Goal: Task Accomplishment & Management: Use online tool/utility

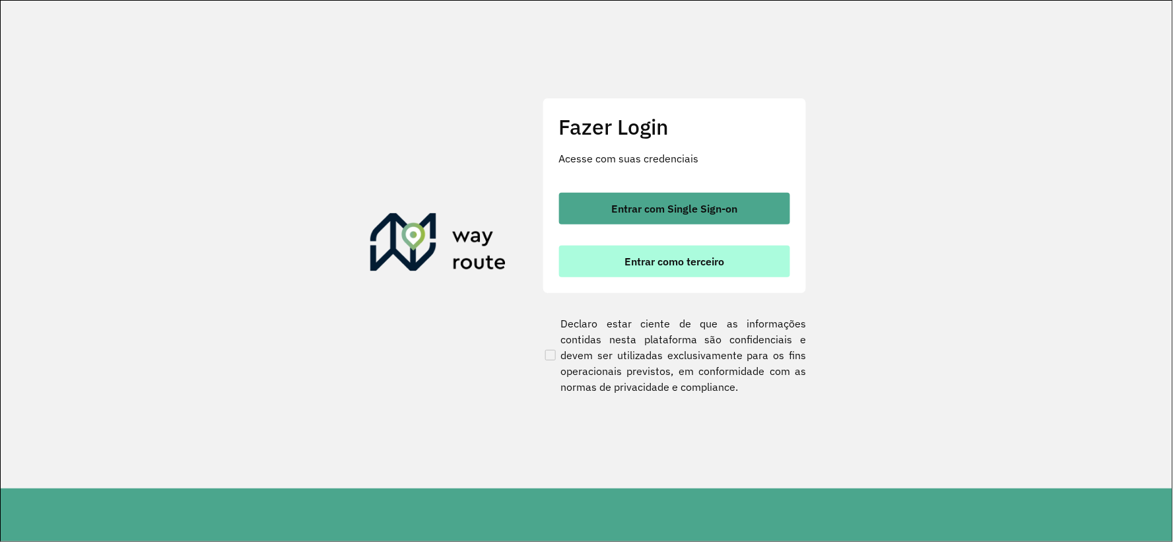
click at [661, 258] on span "Entrar como terceiro" at bounding box center [675, 261] width 100 height 11
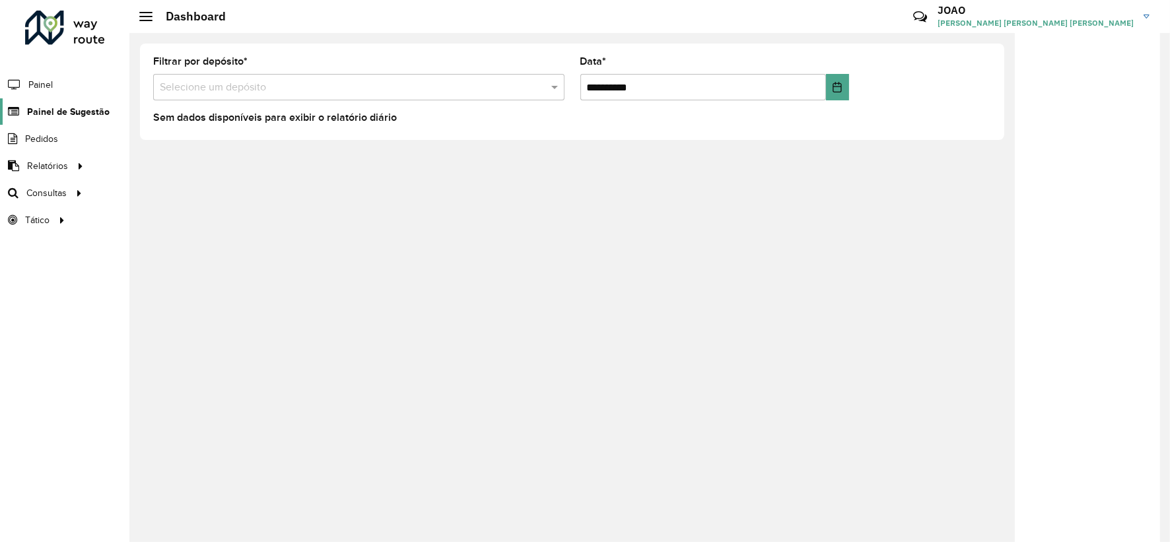
click at [63, 102] on link "Painel de Sugestão" at bounding box center [55, 111] width 110 height 26
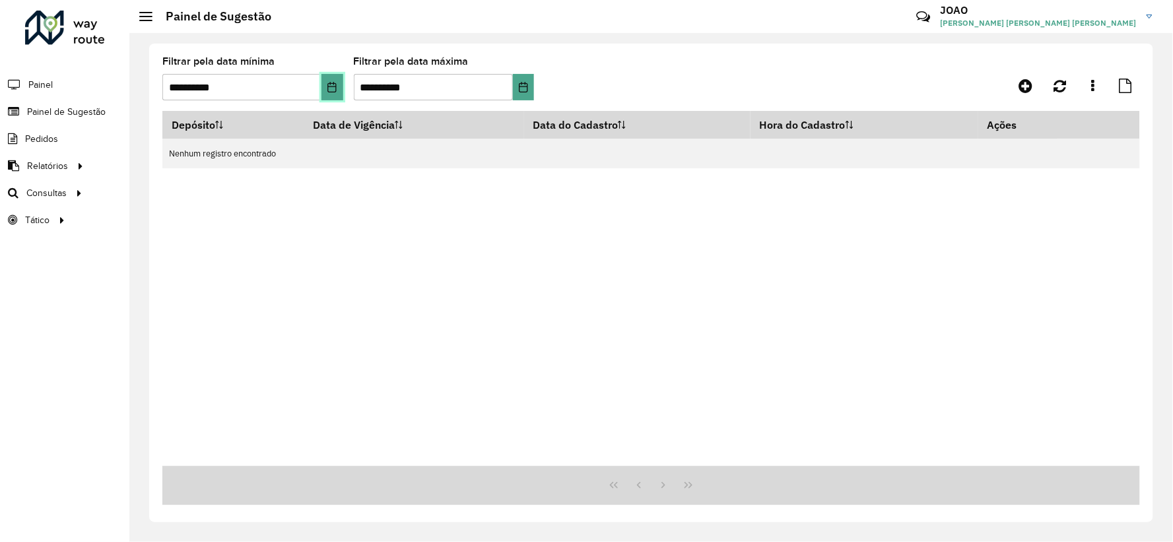
click at [329, 87] on icon "Choose Date" at bounding box center [332, 87] width 9 height 11
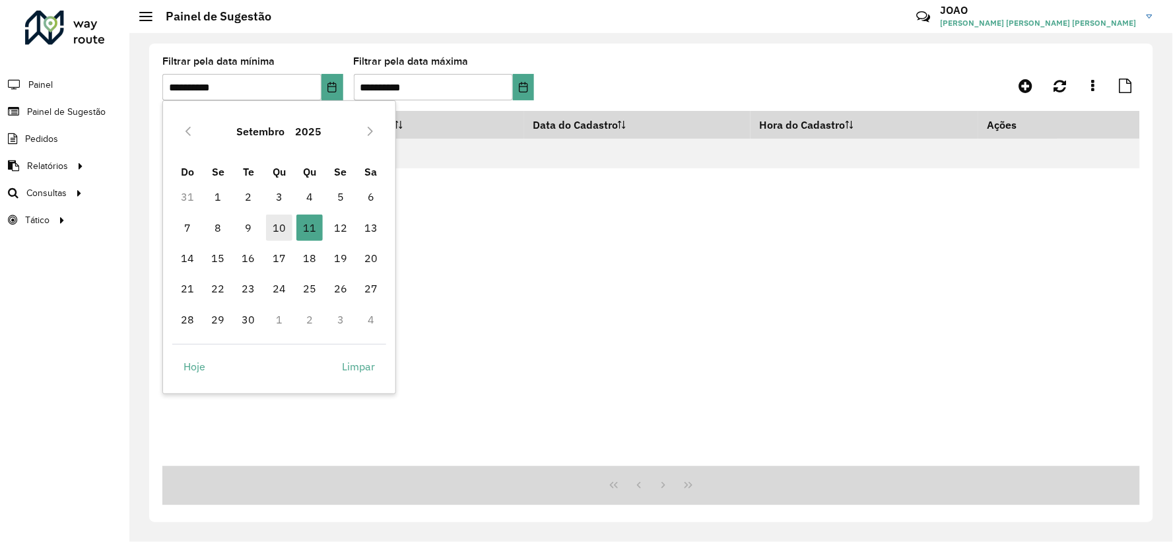
click at [279, 218] on span "10" at bounding box center [279, 228] width 26 height 26
type input "**********"
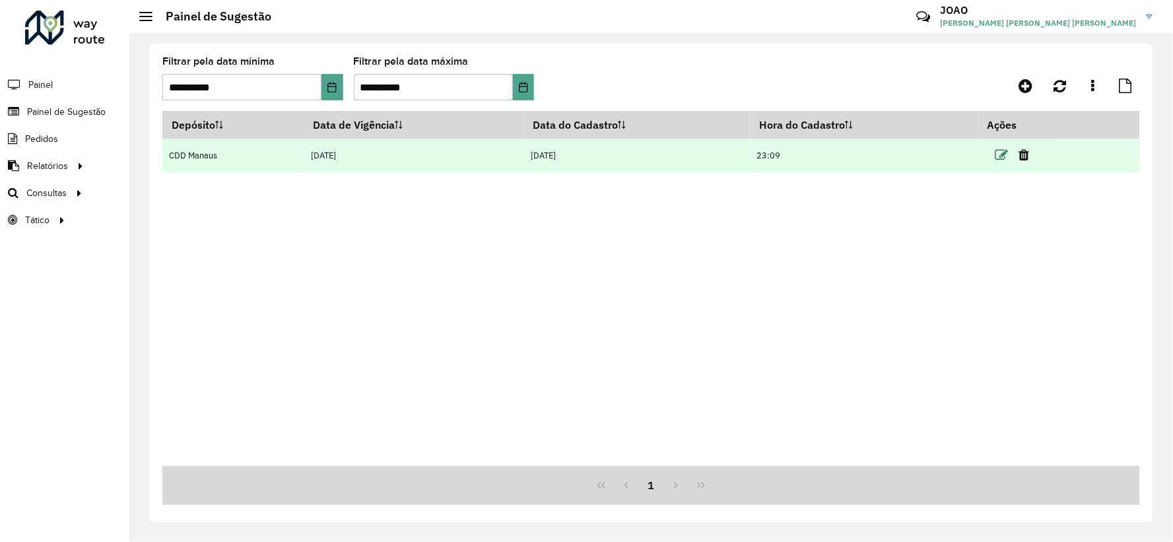
click at [1009, 149] on icon at bounding box center [1002, 155] width 13 height 13
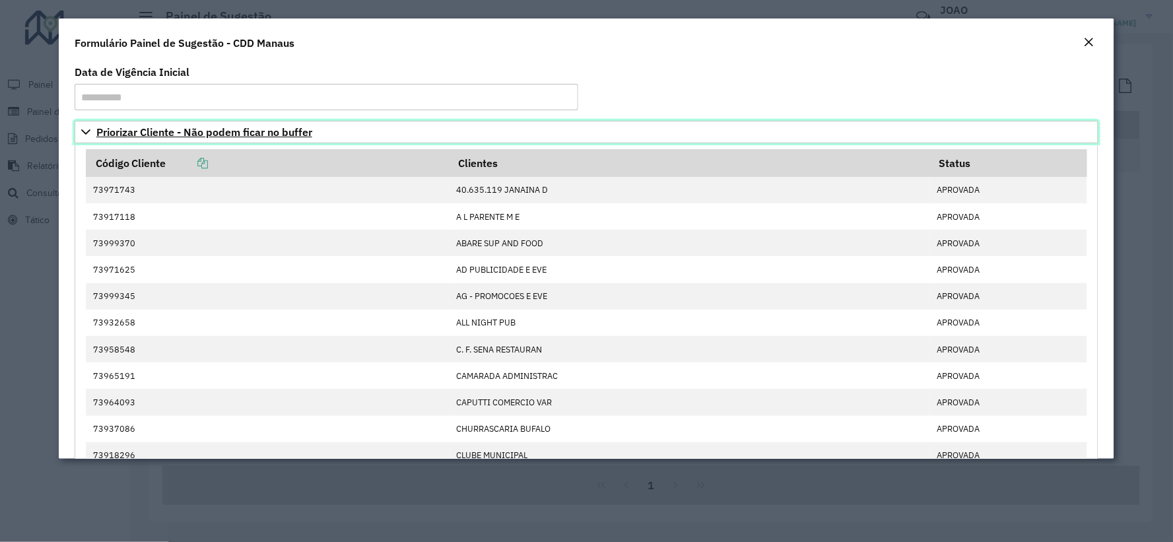
click at [287, 134] on span "Priorizar Cliente - Não podem ficar no buffer" at bounding box center [204, 132] width 216 height 11
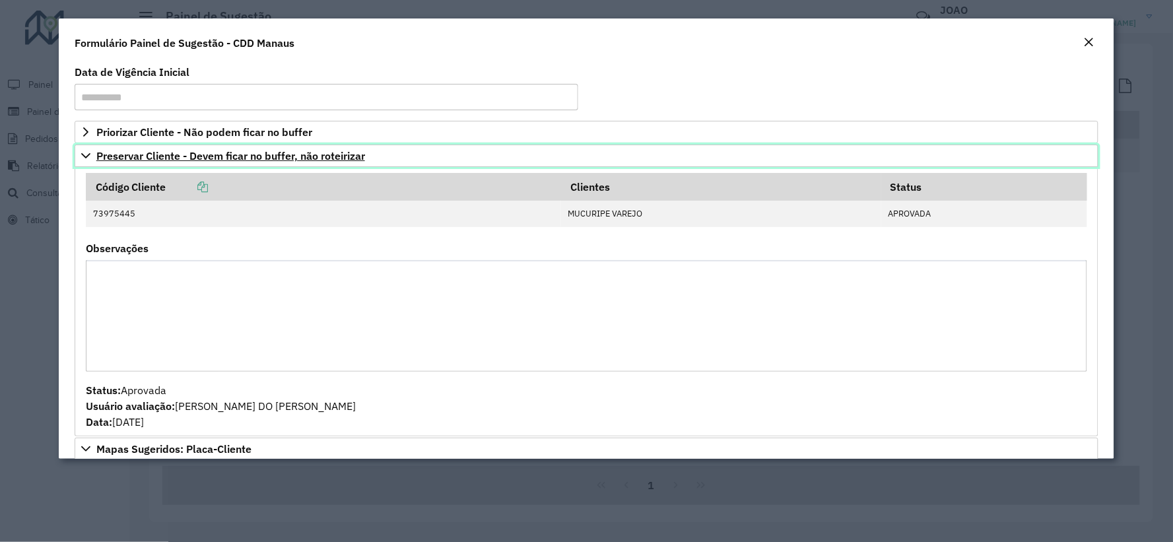
click at [174, 158] on span "Preservar Cliente - Devem ficar no buffer, não roteirizar" at bounding box center [230, 156] width 269 height 11
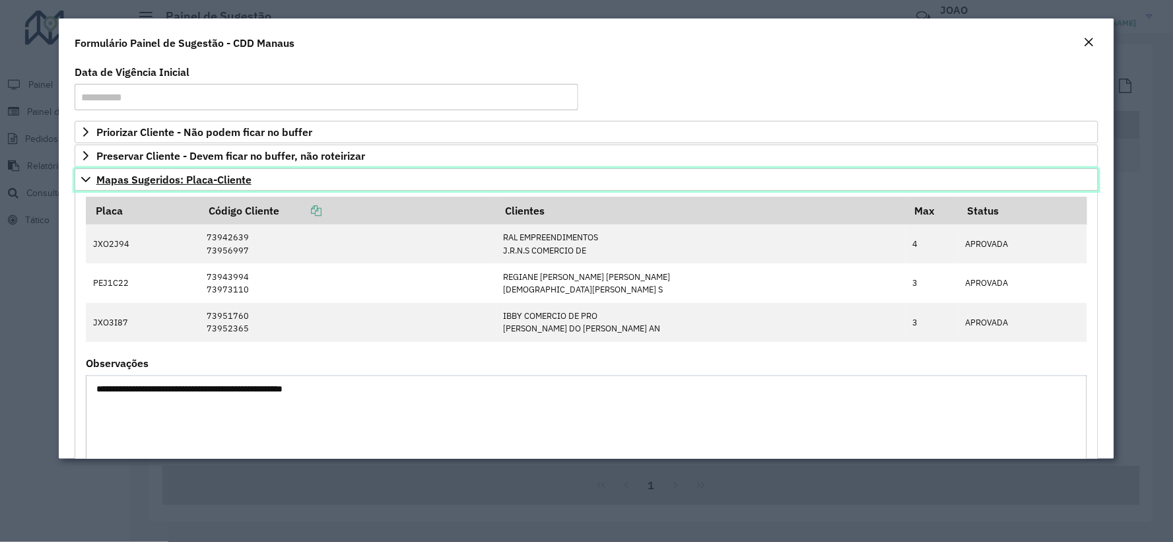
click at [156, 184] on span "Mapas Sugeridos: Placa-Cliente" at bounding box center [173, 179] width 155 height 11
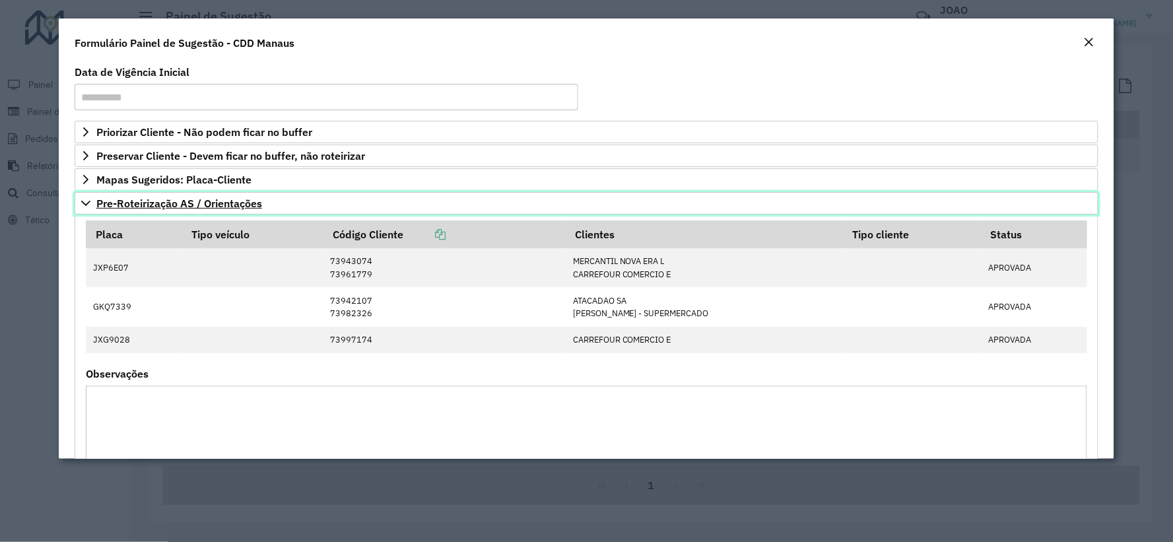
click at [185, 210] on link "Pre-Roteirização AS / Orientações" at bounding box center [587, 203] width 1024 height 22
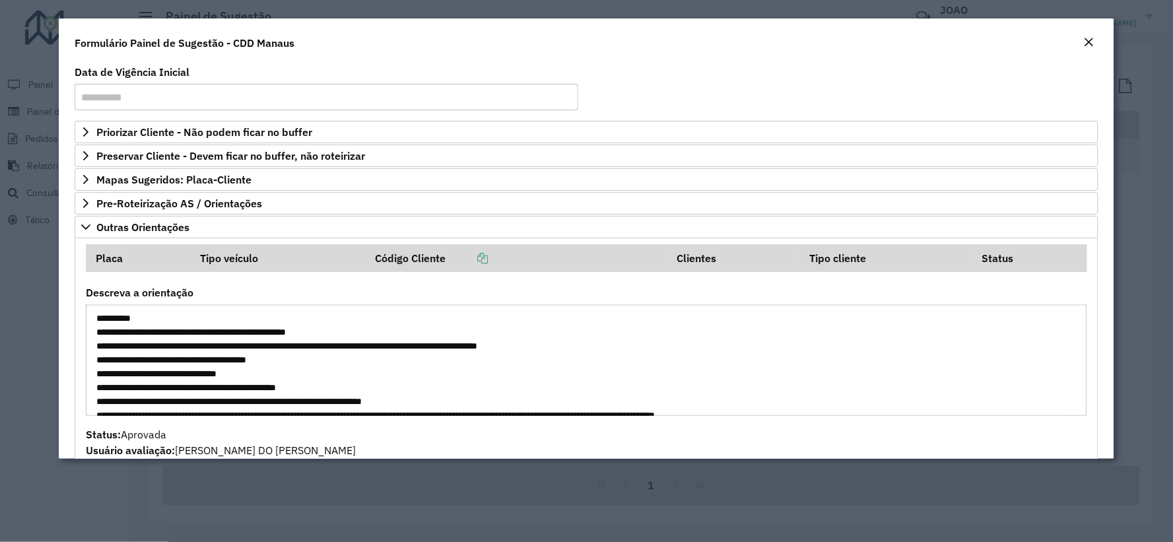
click at [1098, 41] on button "Close" at bounding box center [1089, 42] width 18 height 17
